Goal: Information Seeking & Learning: Learn about a topic

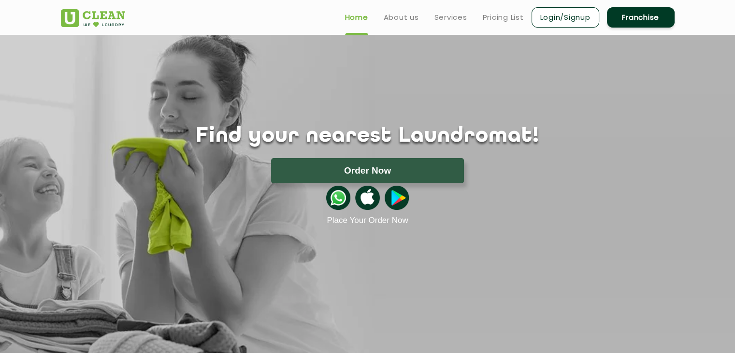
click at [555, 78] on div "Find your nearest Laundromat! Please select the location Order Now Place Your O…" at bounding box center [368, 130] width 628 height 190
click at [114, 14] on img at bounding box center [93, 18] width 64 height 18
click at [549, 14] on link "Login/Signup" at bounding box center [566, 17] width 68 height 20
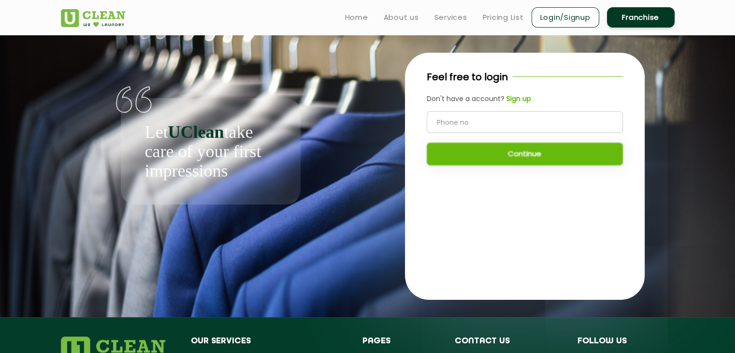
click at [485, 115] on input "tel" at bounding box center [525, 122] width 196 height 22
type input "8825287395"
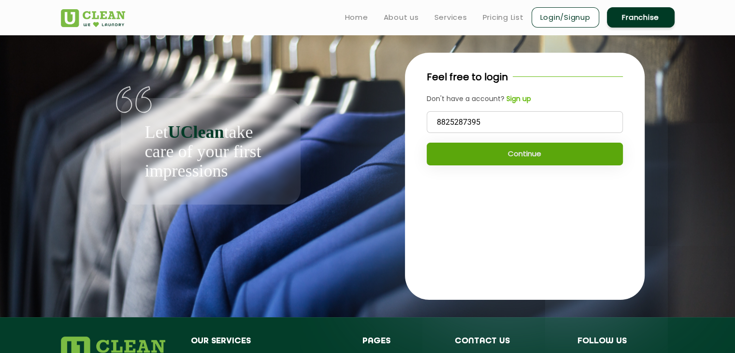
click at [525, 151] on button "Continue" at bounding box center [525, 154] width 196 height 23
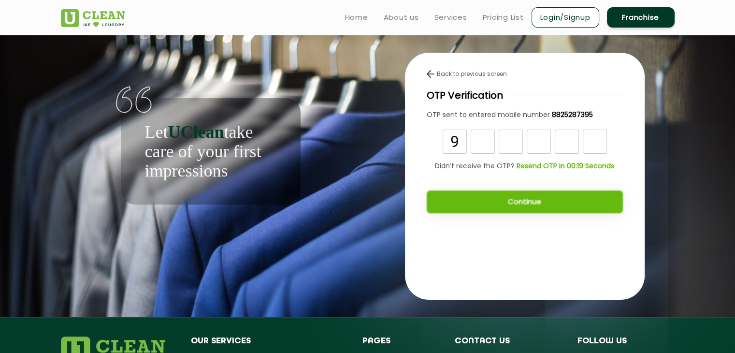
type input "9"
type input "8"
type input "4"
type input "2"
type input "5"
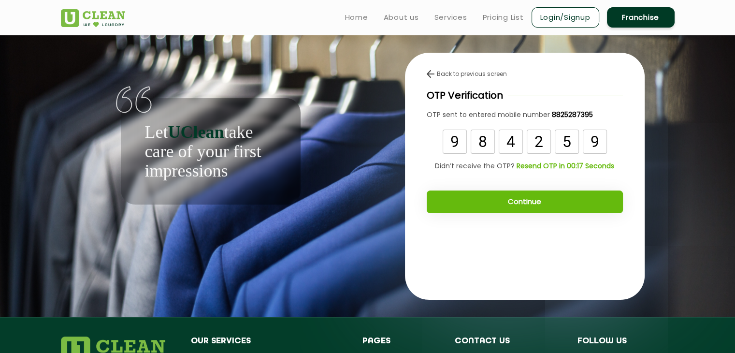
type input "9"
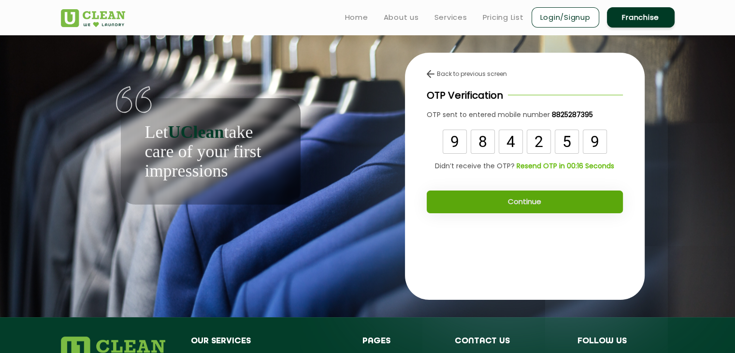
click at [534, 205] on button "Continue" at bounding box center [525, 201] width 196 height 23
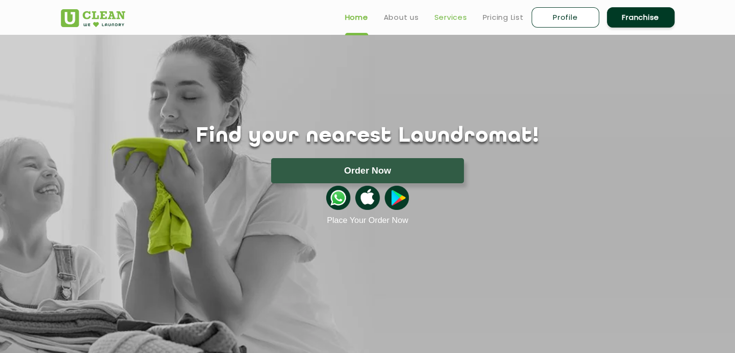
click at [445, 20] on link "Services" at bounding box center [451, 18] width 33 height 12
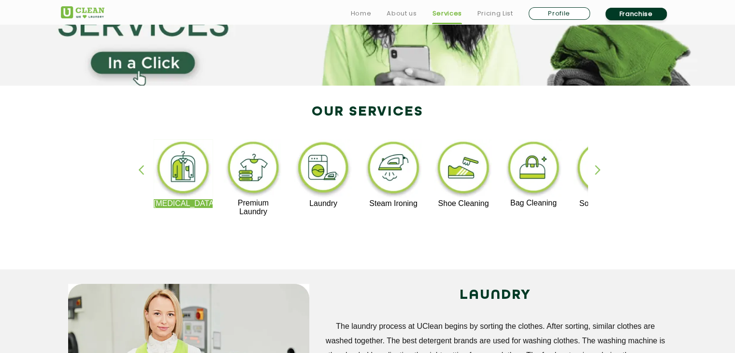
scroll to position [97, 0]
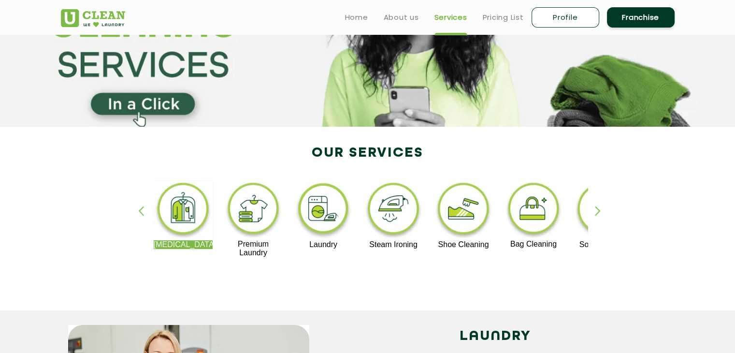
click at [190, 210] on img at bounding box center [183, 210] width 59 height 60
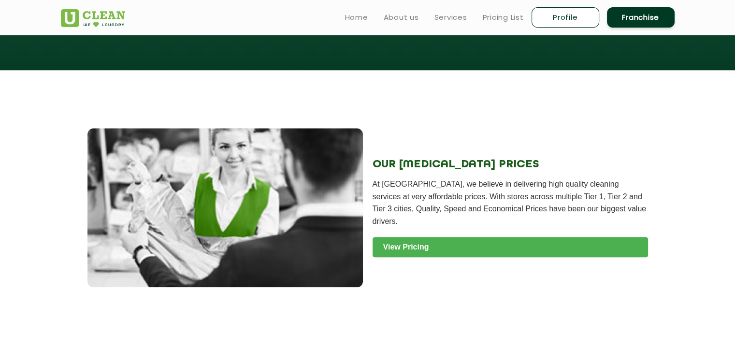
scroll to position [1064, 0]
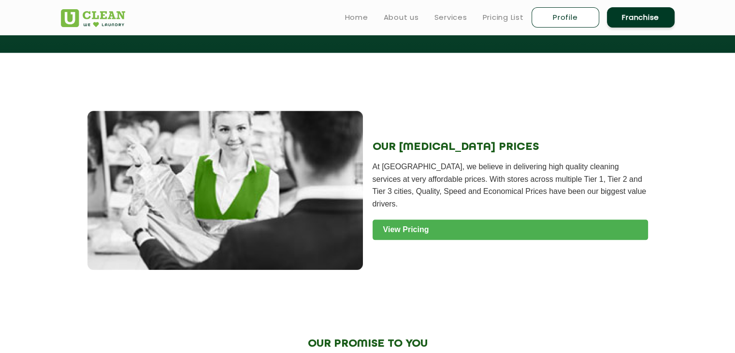
click at [470, 228] on link "View Pricing" at bounding box center [511, 229] width 276 height 20
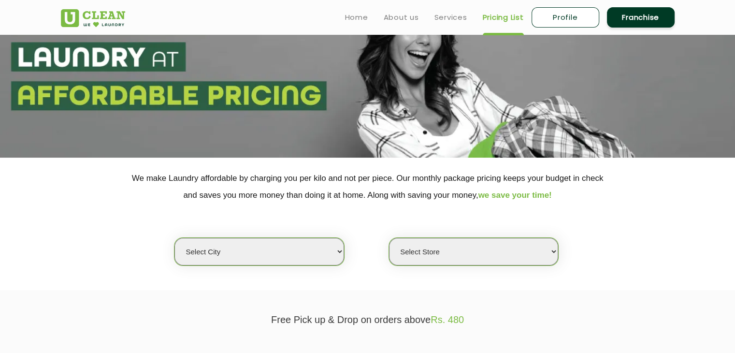
scroll to position [145, 0]
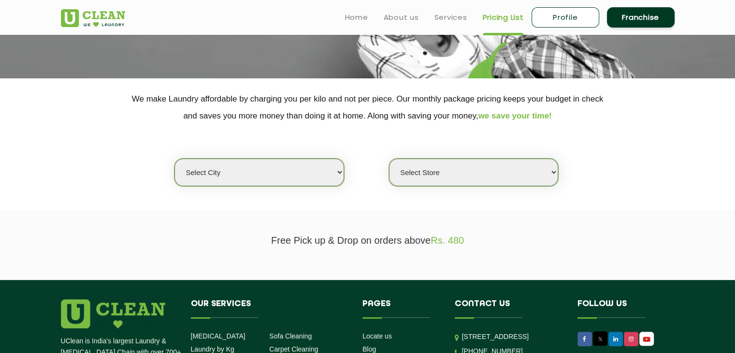
click at [246, 178] on select "Select city Aalo Abu Dhabi Agartala Agra Ahmedabad Akola Aligarh Alwar - UClean…" at bounding box center [259, 173] width 169 height 28
select select "62"
click at [175, 159] on select "Select city Aalo Abu Dhabi Agartala Agra Ahmedabad Akola Aligarh Alwar - UClean…" at bounding box center [259, 173] width 169 height 28
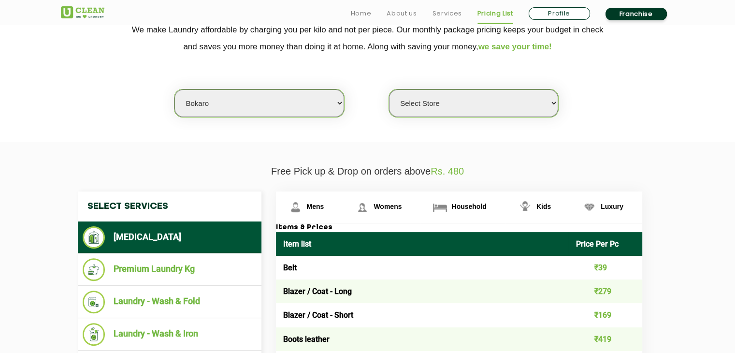
scroll to position [242, 0]
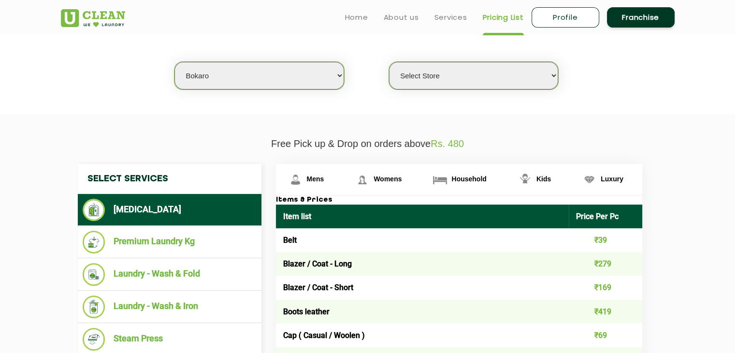
click at [494, 75] on select "Select Store UClean Bokaro" at bounding box center [473, 76] width 169 height 28
drag, startPoint x: 441, startPoint y: 80, endPoint x: 440, endPoint y: 115, distance: 34.8
click at [442, 80] on select "Select Store UClean Bokaro" at bounding box center [473, 76] width 169 height 28
select select "205"
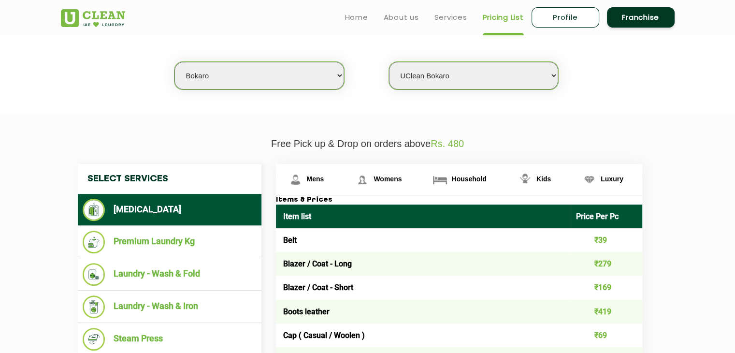
click at [389, 62] on select "Select Store UClean Bokaro" at bounding box center [473, 76] width 169 height 28
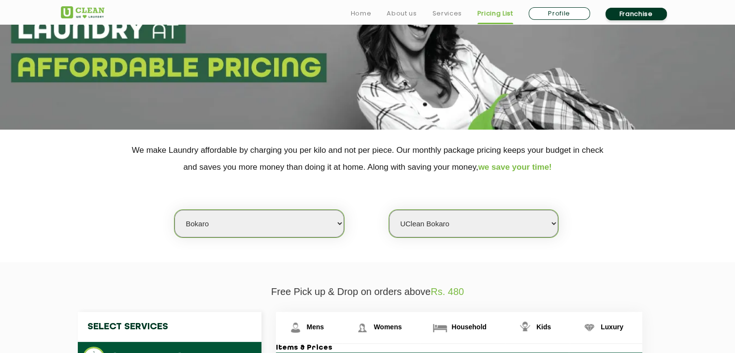
scroll to position [145, 0]
